Goal: Use online tool/utility: Utilize a website feature to perform a specific function

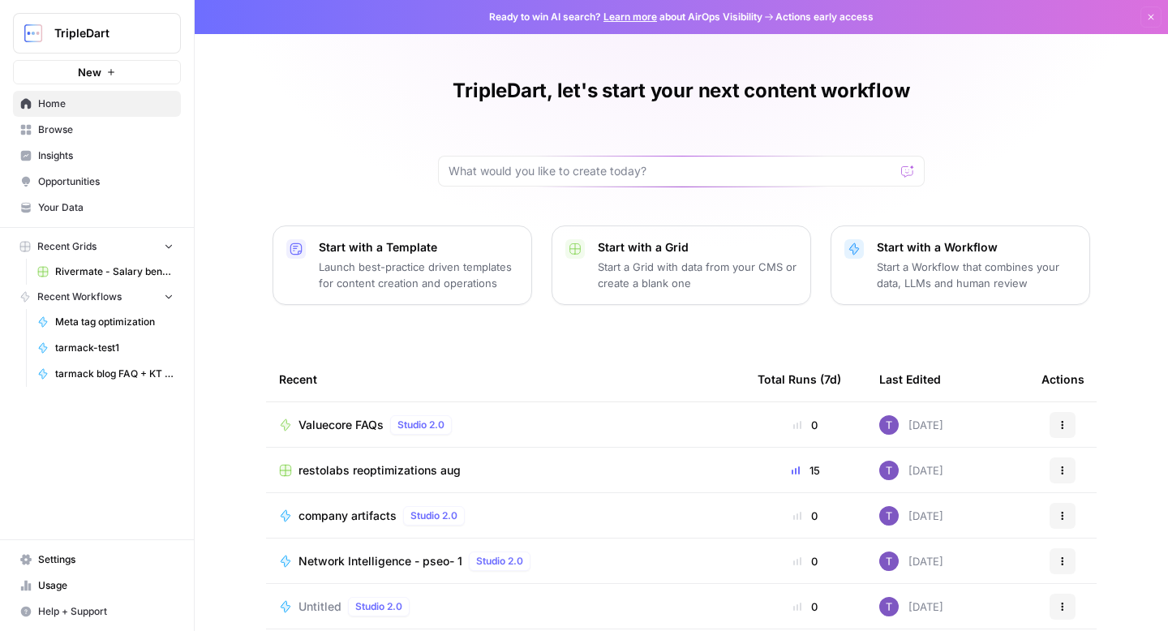
click at [119, 127] on span "Browse" at bounding box center [105, 130] width 135 height 15
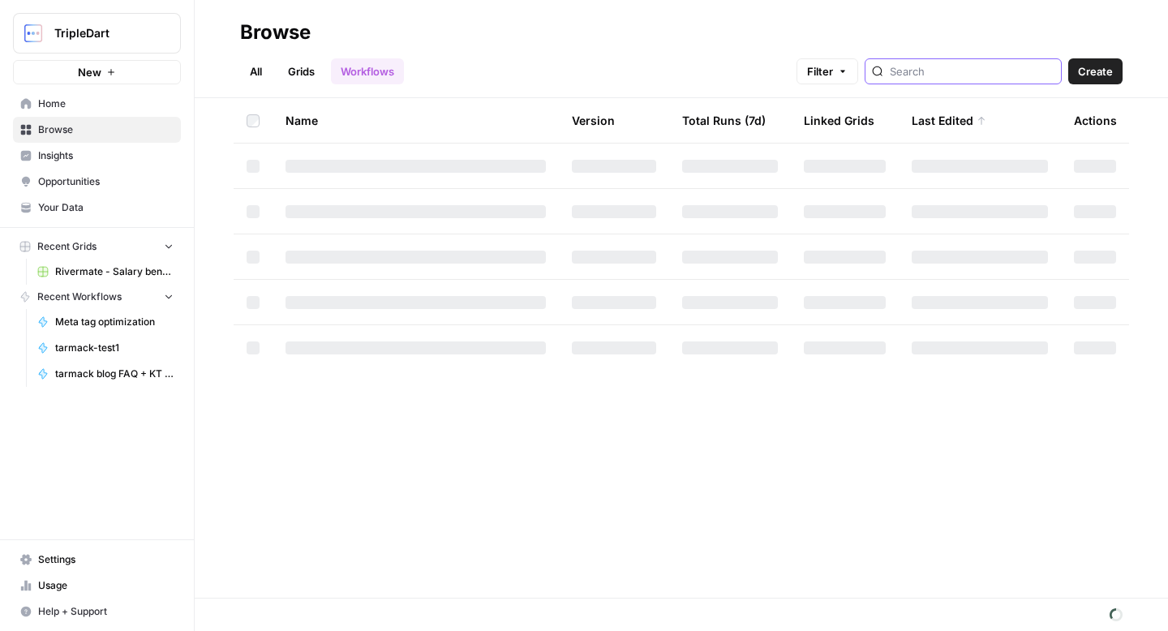
click at [959, 75] on input "search" at bounding box center [972, 71] width 165 height 16
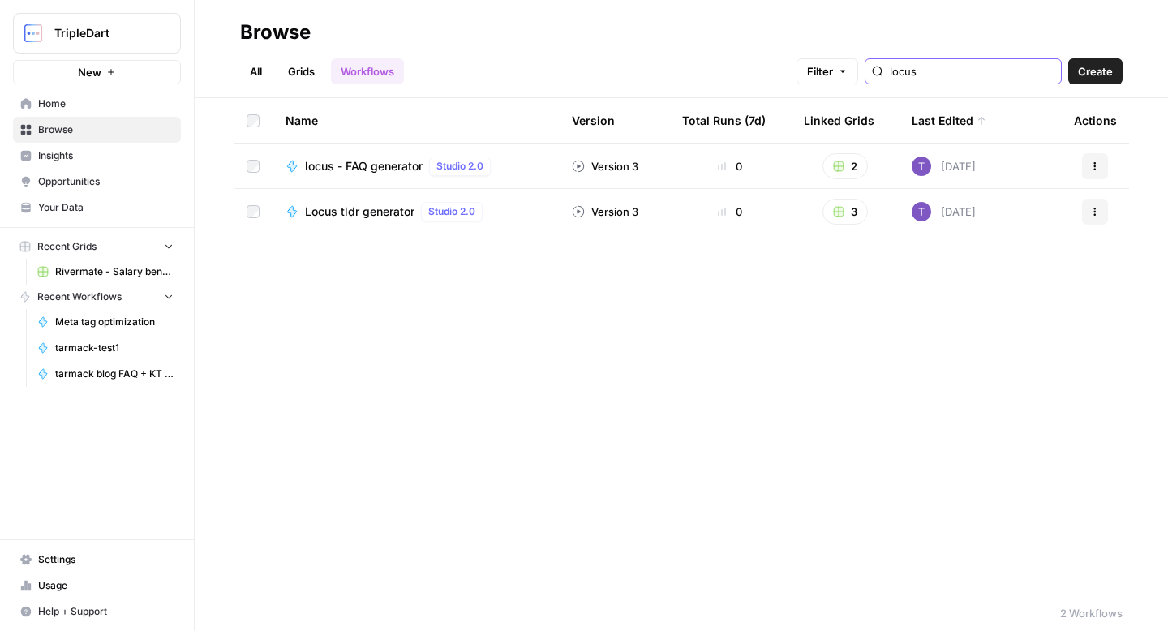
type input "locus"
click at [345, 214] on span "Locus tldr generator" at bounding box center [360, 212] width 110 height 16
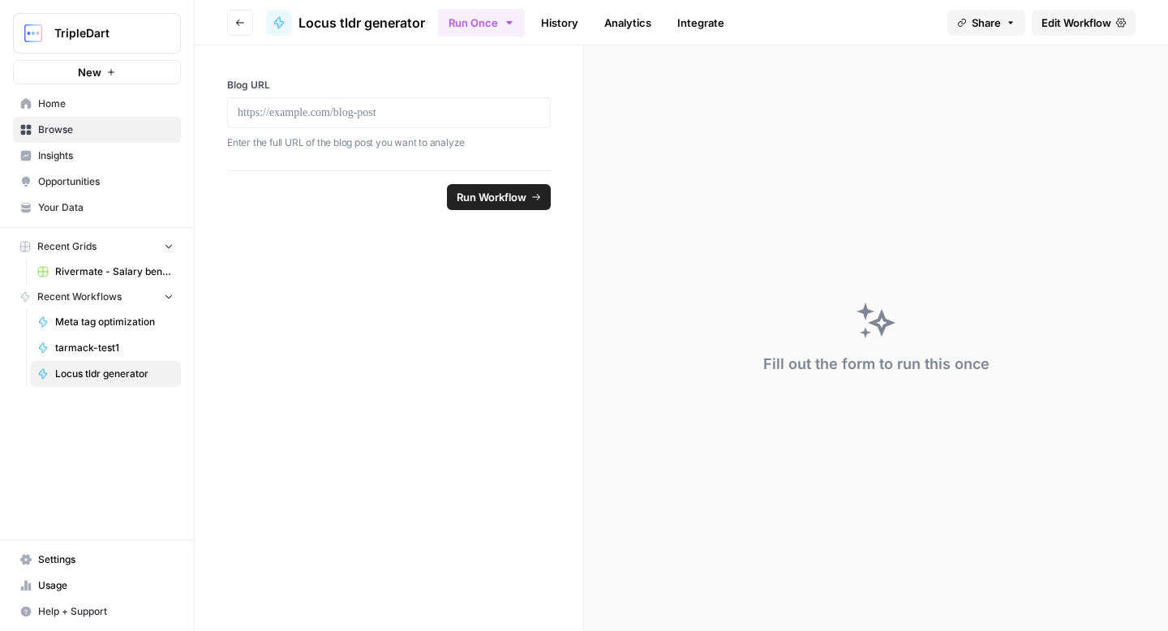
click at [1059, 19] on span "Edit Workflow" at bounding box center [1077, 23] width 70 height 16
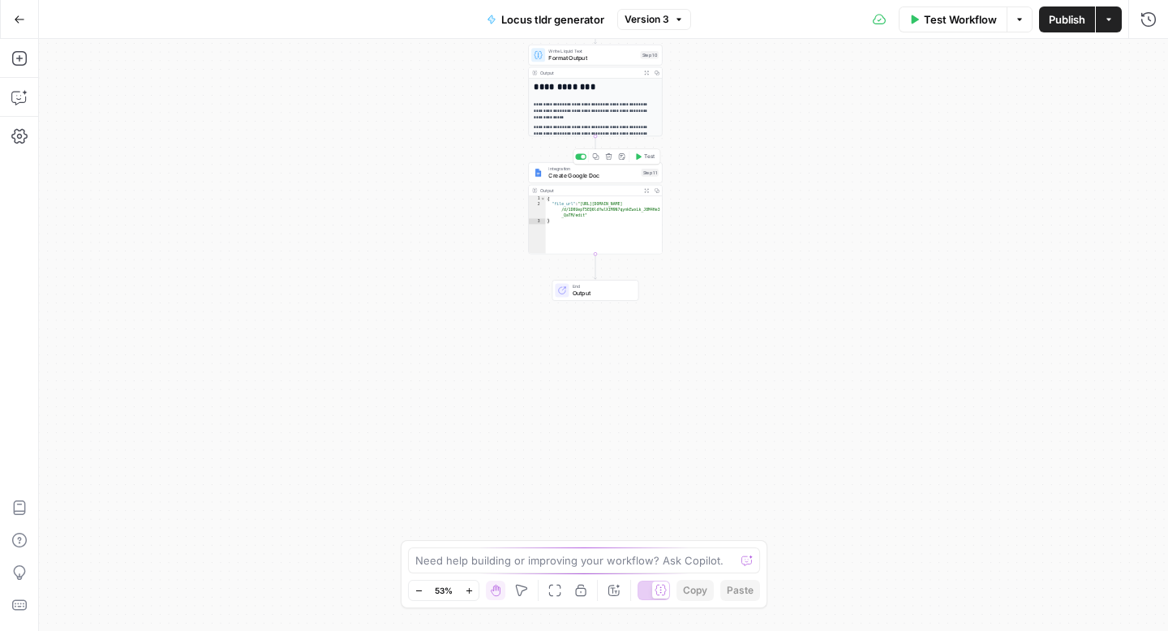
click at [559, 174] on span "Create Google Doc" at bounding box center [592, 175] width 89 height 9
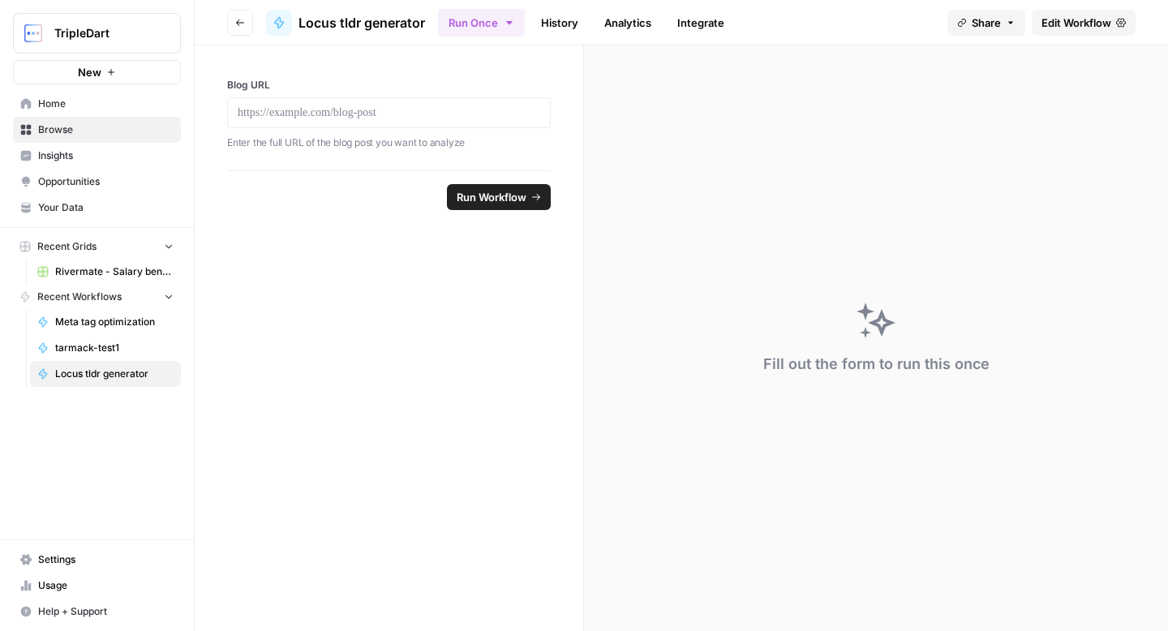
click at [508, 34] on button "Run Once" at bounding box center [481, 23] width 87 height 28
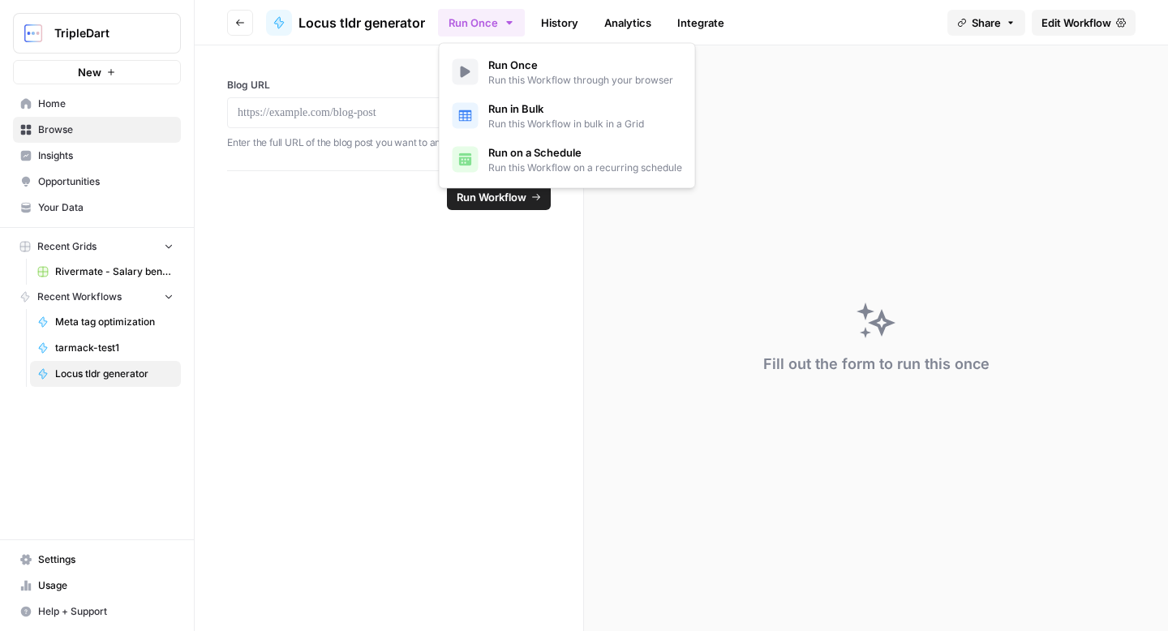
click at [521, 108] on span "Run in Bulk" at bounding box center [566, 109] width 156 height 16
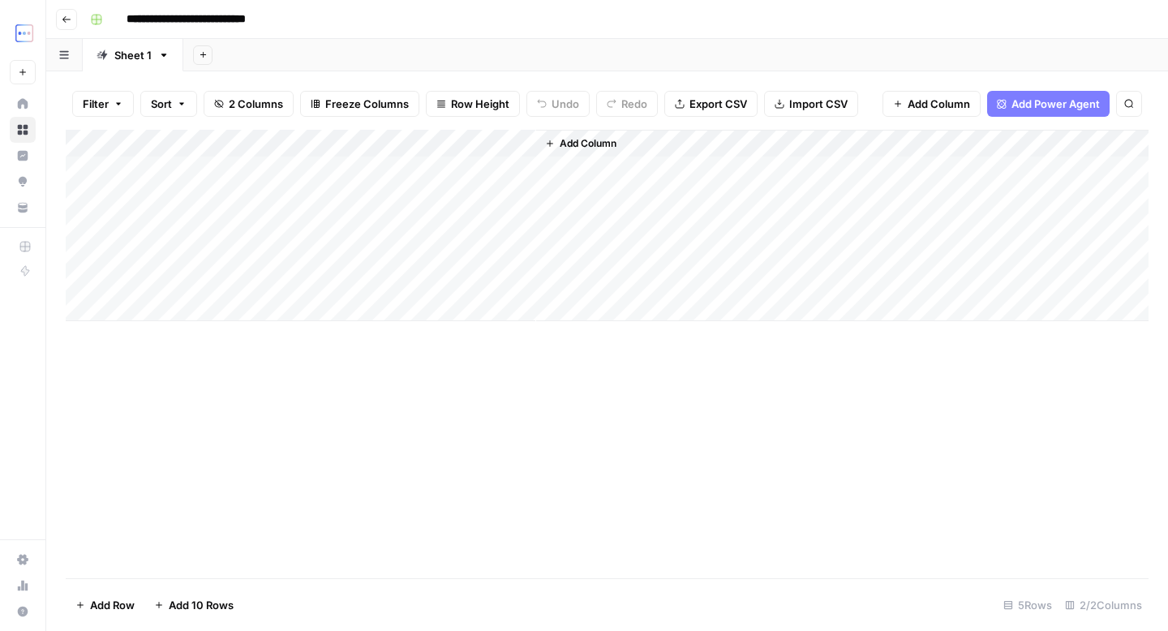
click at [259, 165] on div "Add Column" at bounding box center [607, 225] width 1083 height 191
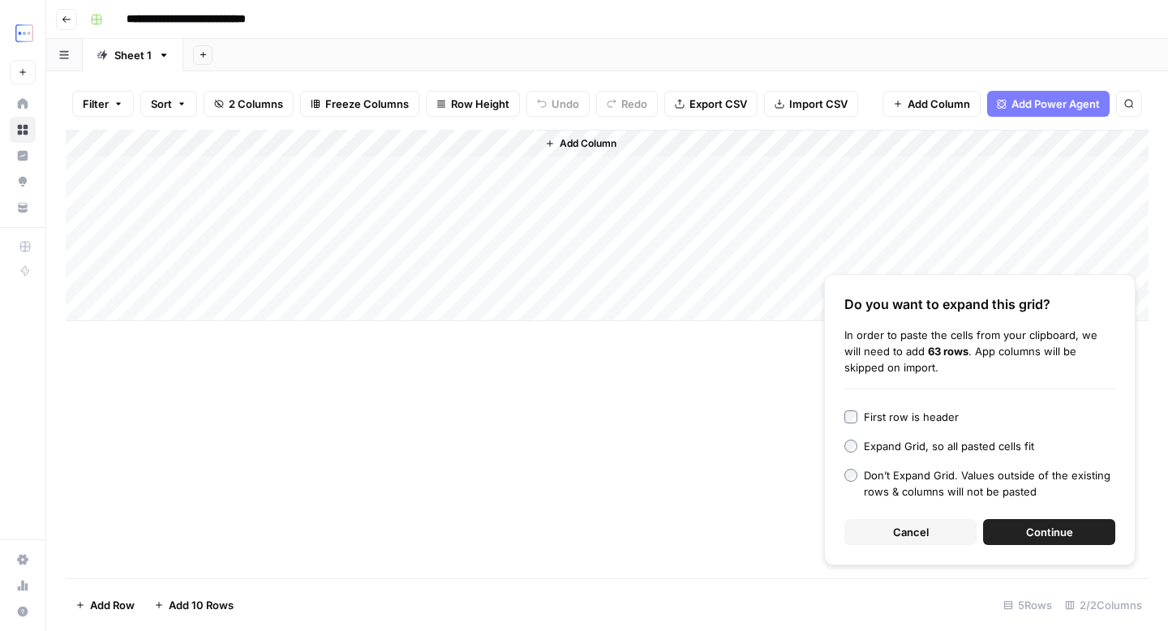
click at [1042, 535] on span "Continue" at bounding box center [1049, 532] width 47 height 16
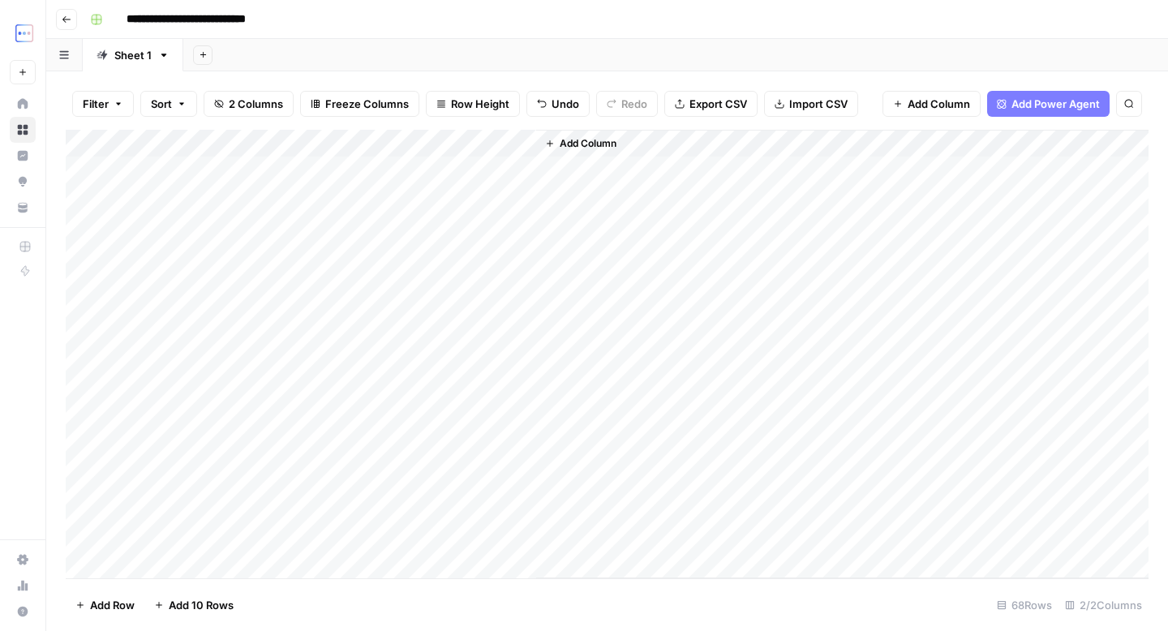
click at [520, 144] on div "Add Column" at bounding box center [607, 354] width 1083 height 449
click at [559, 185] on span "All Rows" at bounding box center [579, 181] width 102 height 16
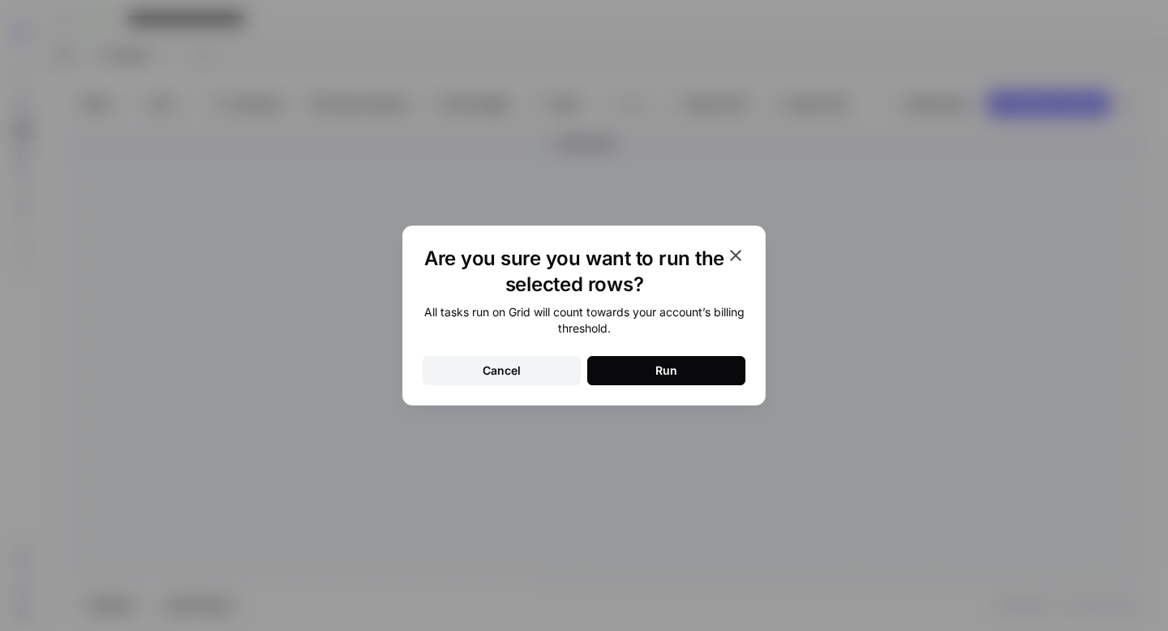
click at [630, 373] on button "Run" at bounding box center [666, 370] width 158 height 29
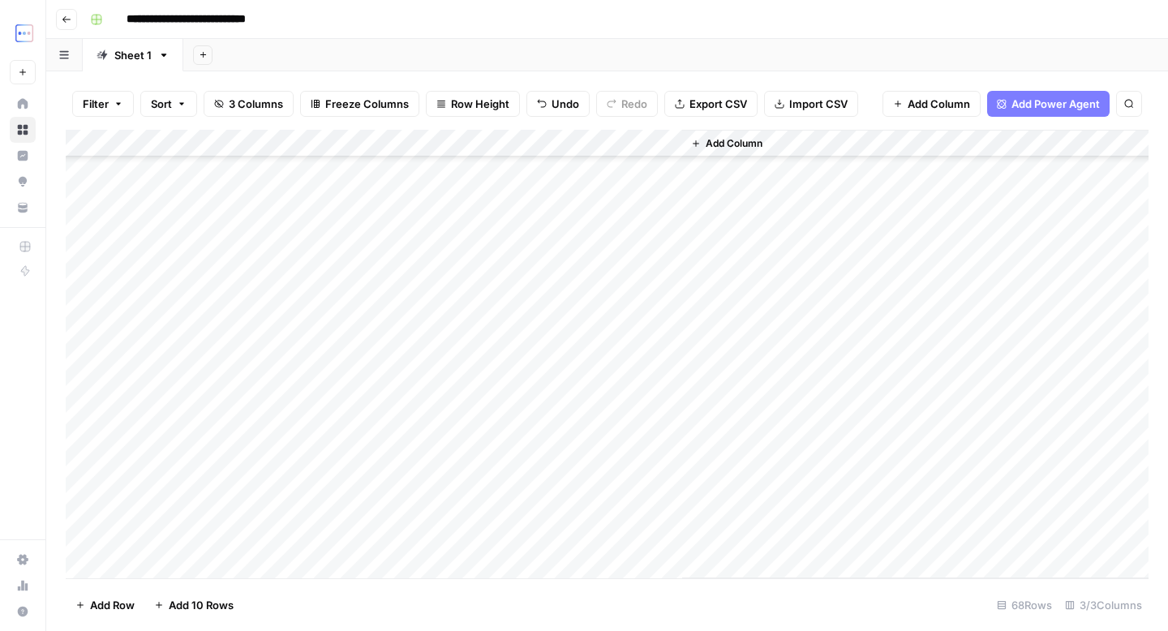
scroll to position [1481, 0]
drag, startPoint x: 636, startPoint y: 168, endPoint x: 626, endPoint y: 535, distance: 366.9
click at [626, 535] on div "Add Column" at bounding box center [607, 354] width 1083 height 449
